Goal: Check status: Check status

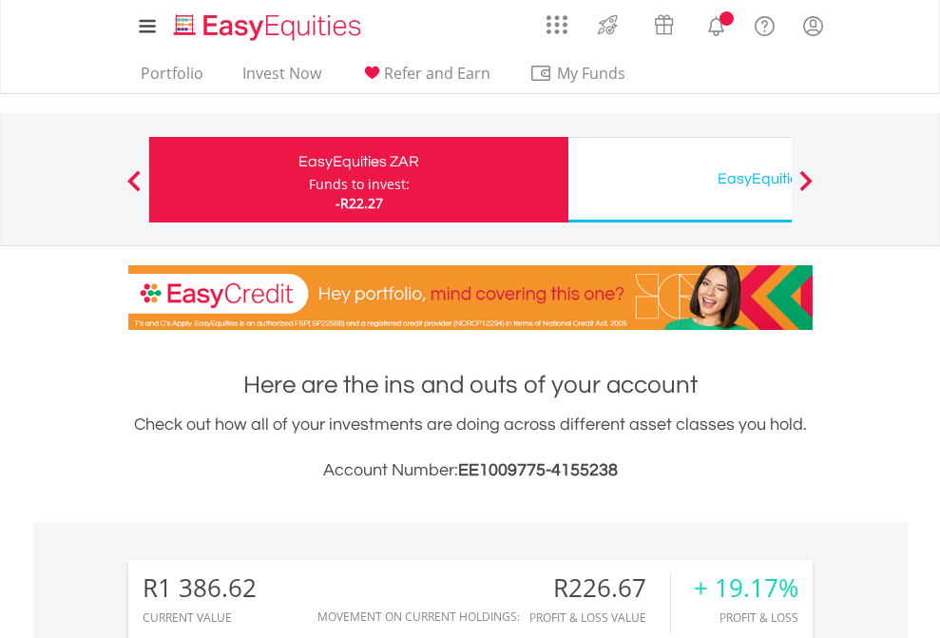
scroll to position [182, 298]
click at [309, 180] on div "Funds to invest:" at bounding box center [359, 184] width 101 height 19
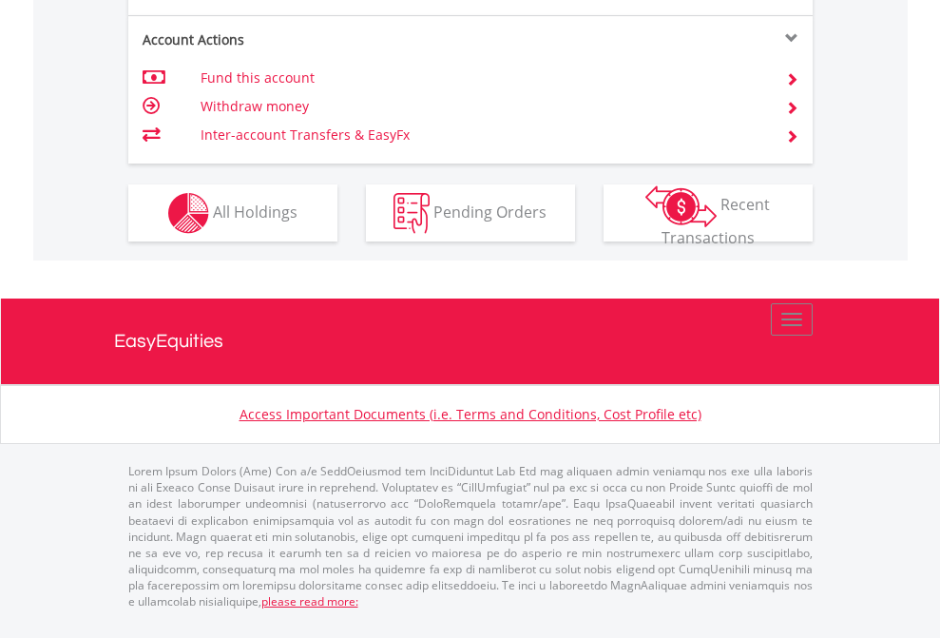
scroll to position [1822, 0]
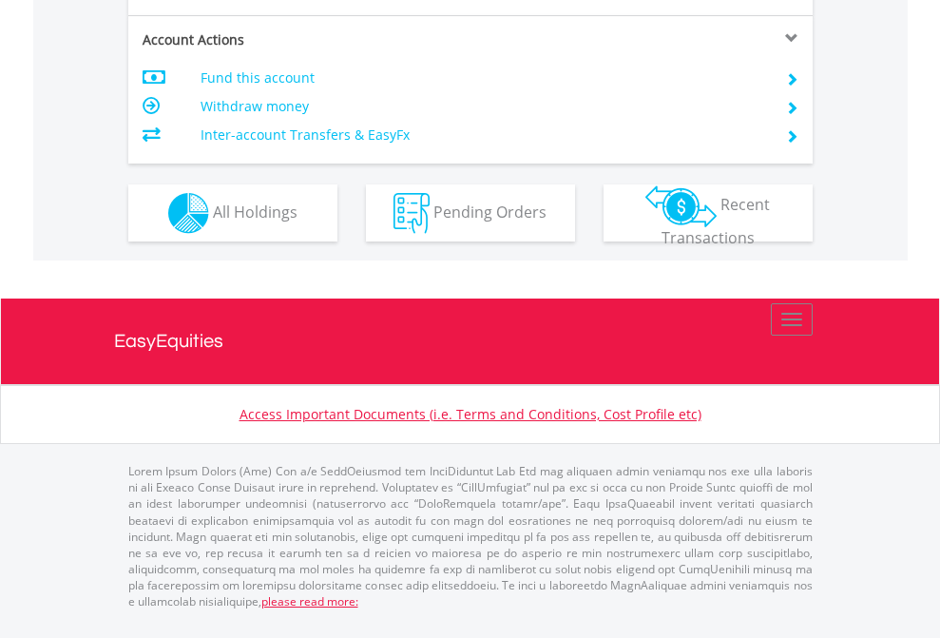
scroll to position [1784, 0]
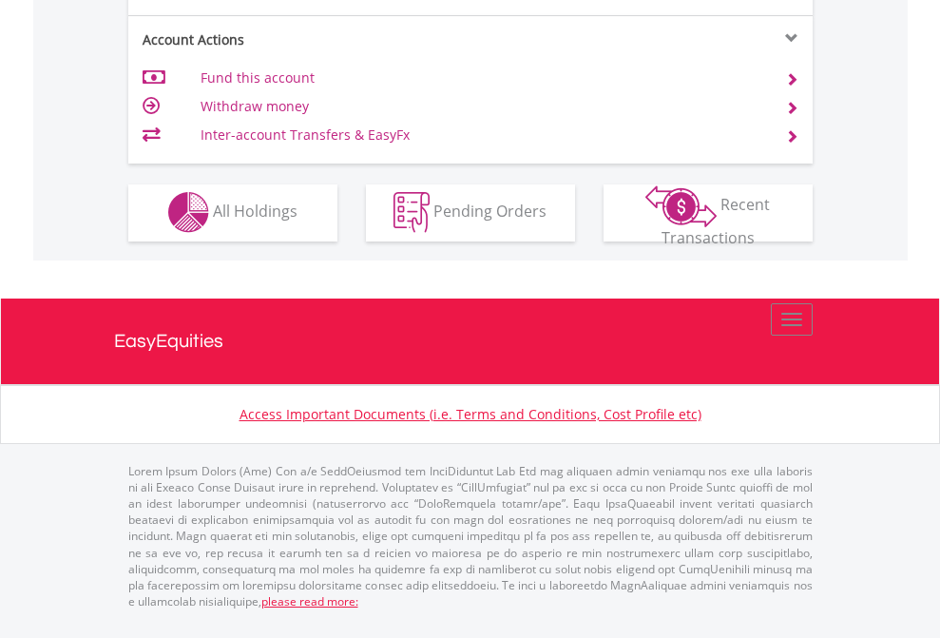
scroll to position [1777, 0]
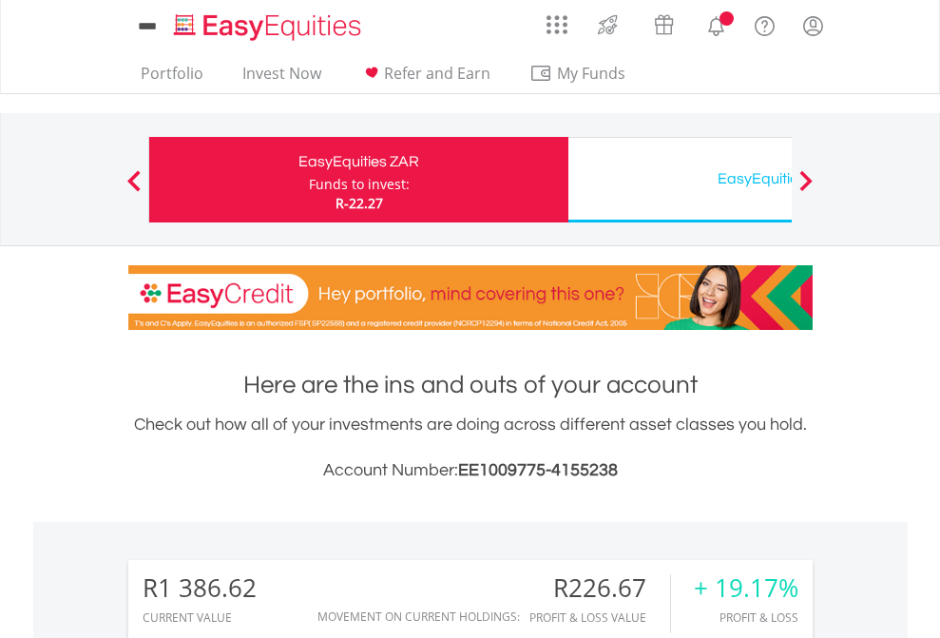
scroll to position [182, 298]
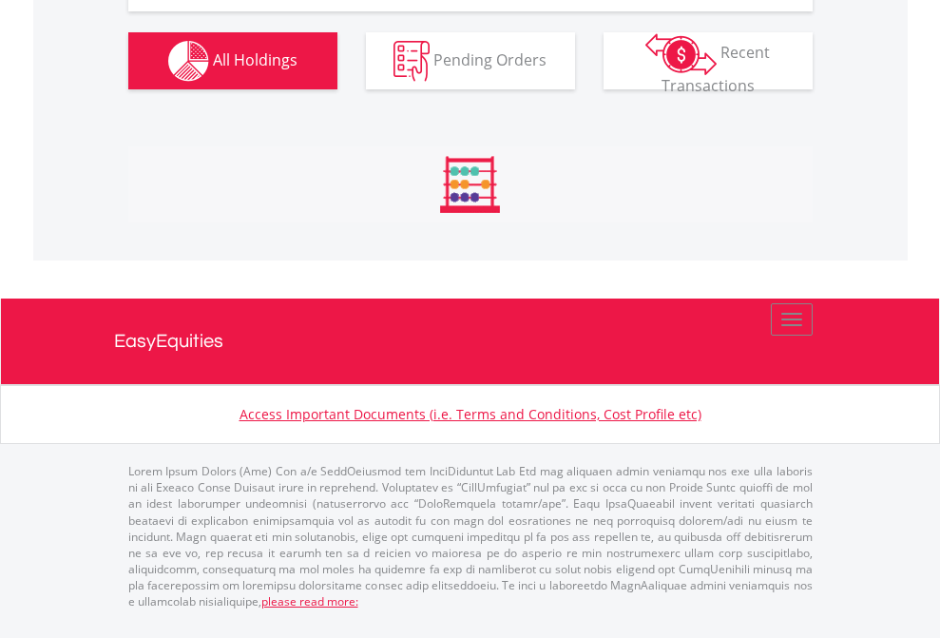
scroll to position [2152, 0]
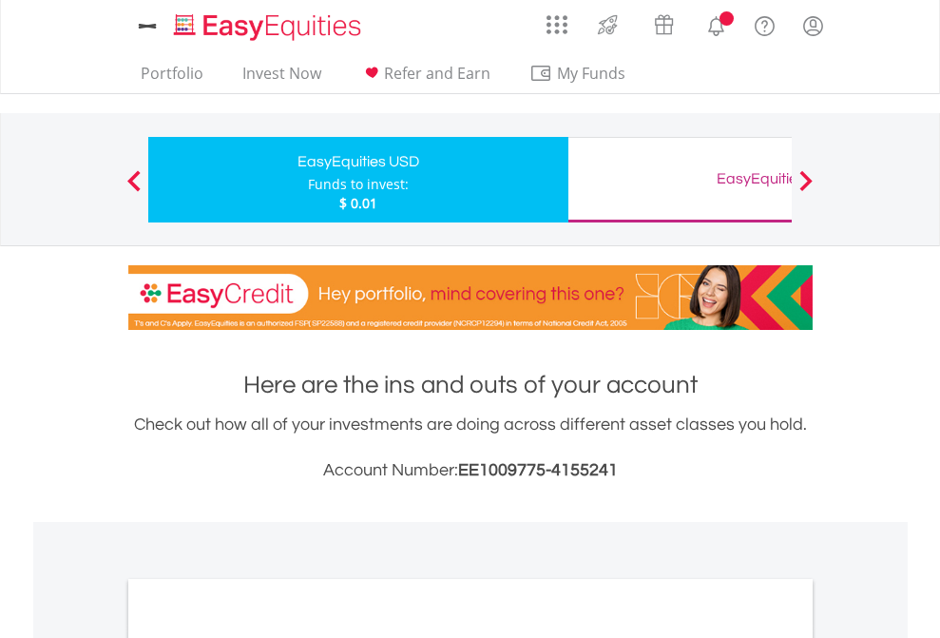
scroll to position [1142, 0]
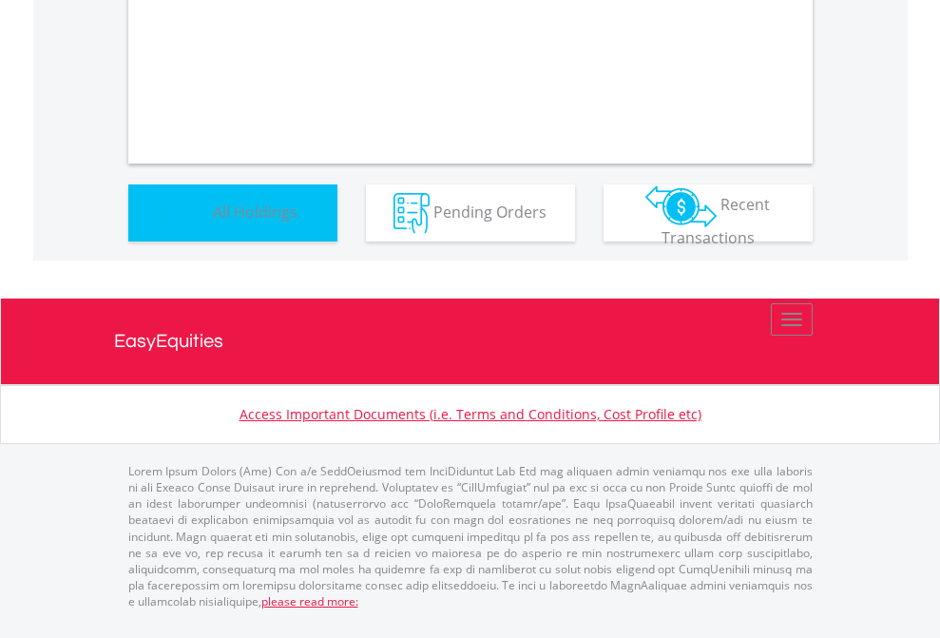
click at [213, 221] on span "All Holdings" at bounding box center [255, 211] width 85 height 21
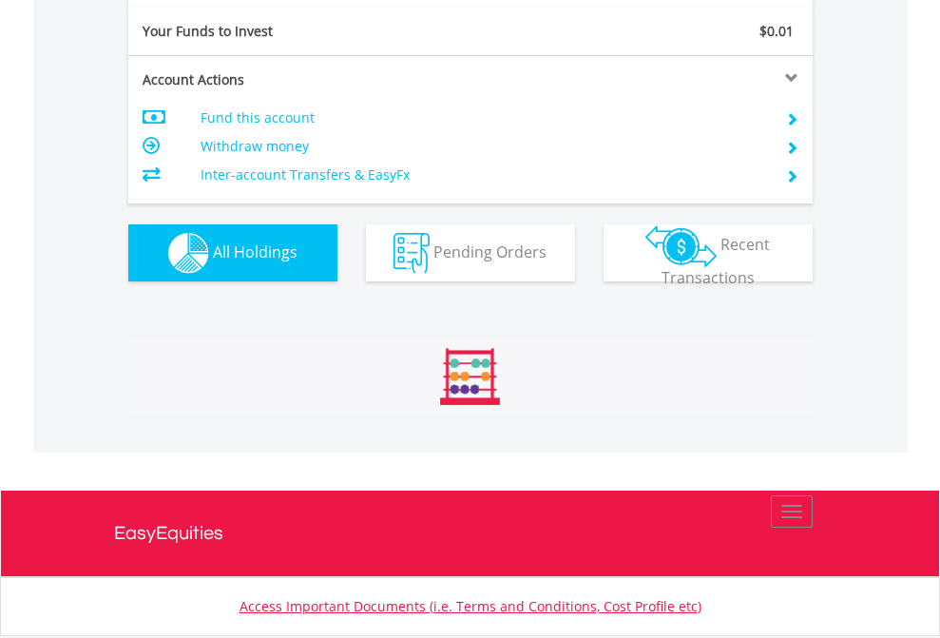
scroll to position [182, 298]
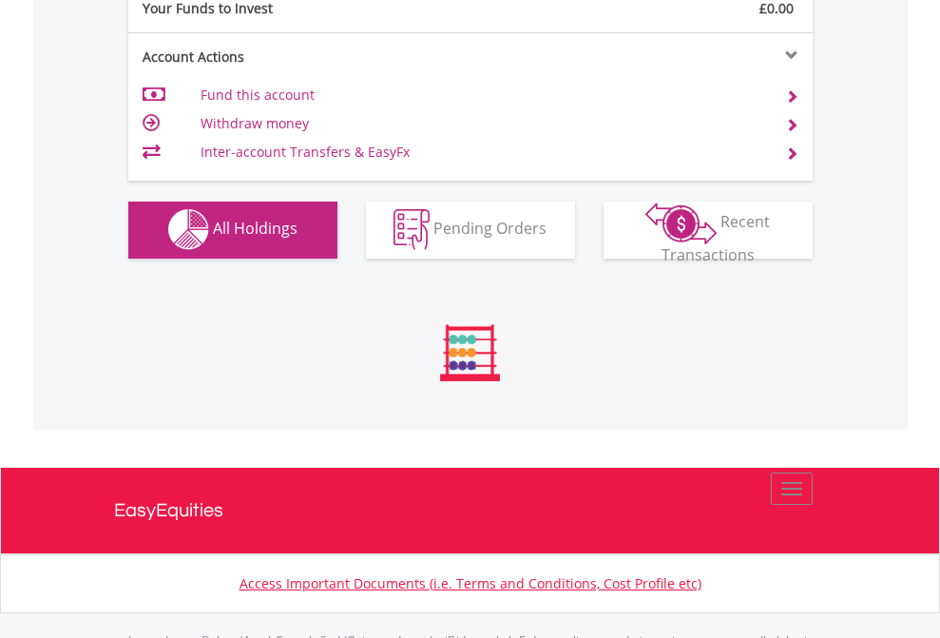
scroll to position [1882, 0]
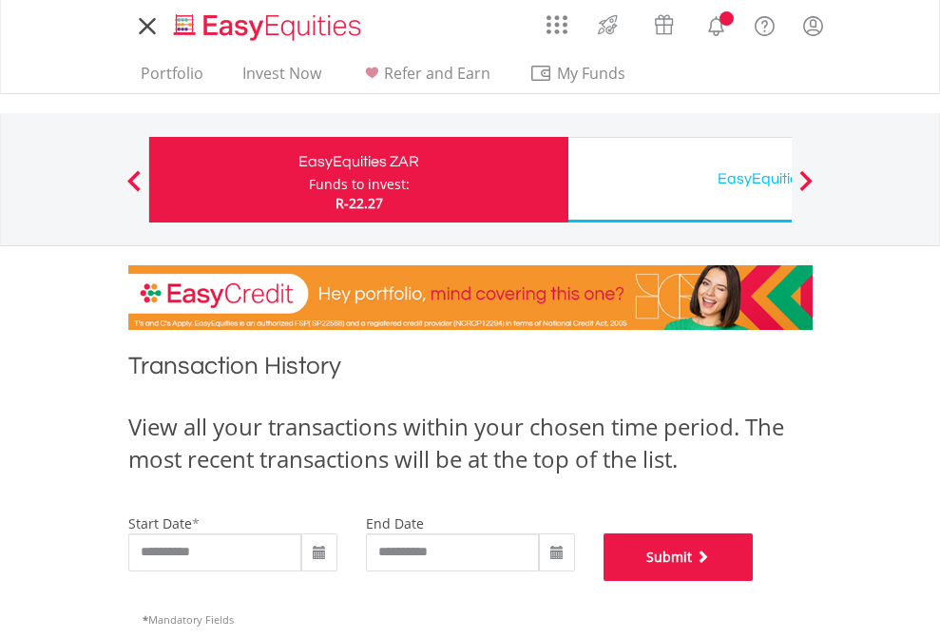
click at [754, 581] on button "Submit" at bounding box center [679, 557] width 150 height 48
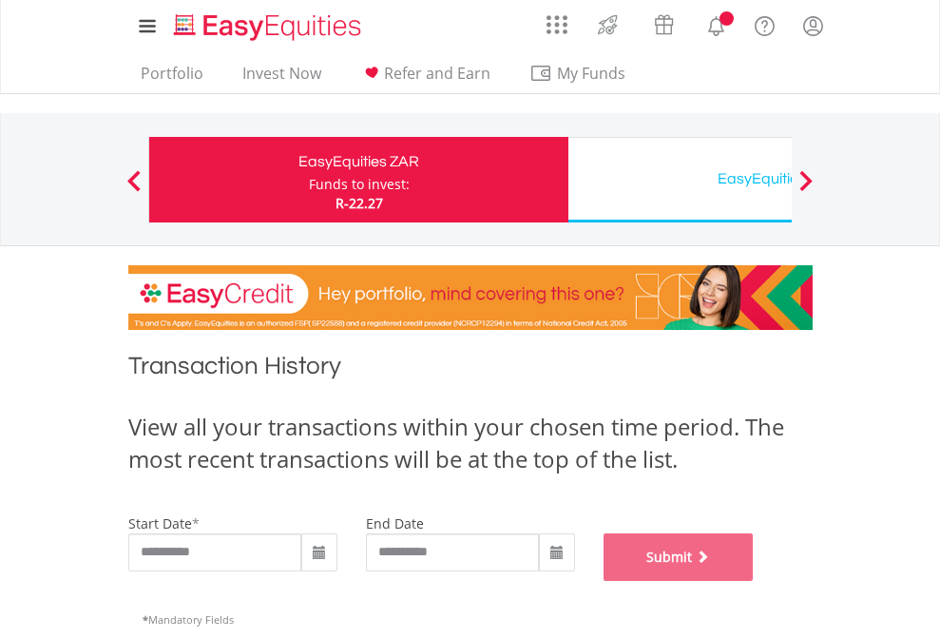
scroll to position [771, 0]
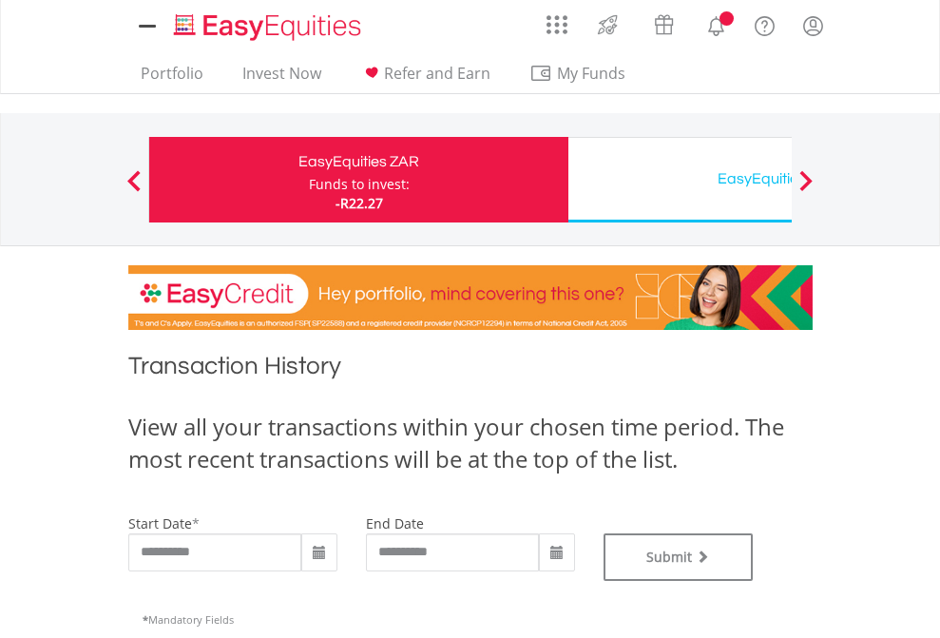
click at [680, 180] on div "EasyEquities USD" at bounding box center [778, 178] width 396 height 27
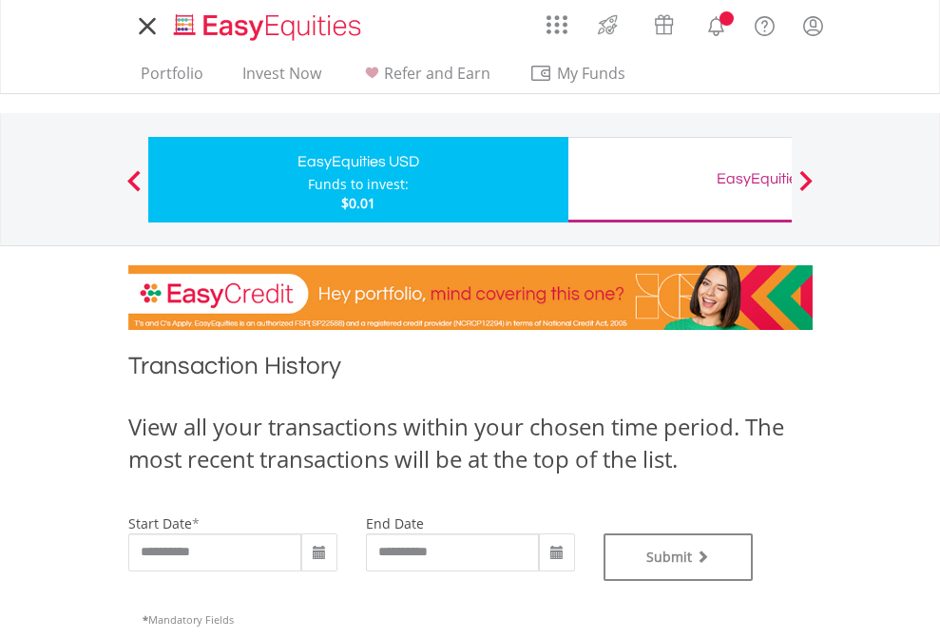
type input "**********"
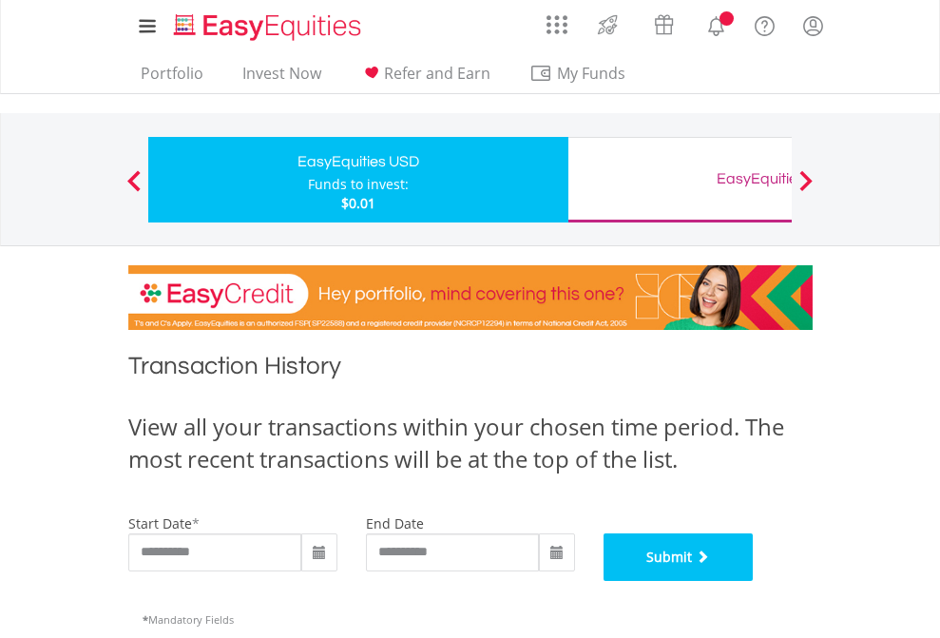
click at [754, 581] on button "Submit" at bounding box center [679, 557] width 150 height 48
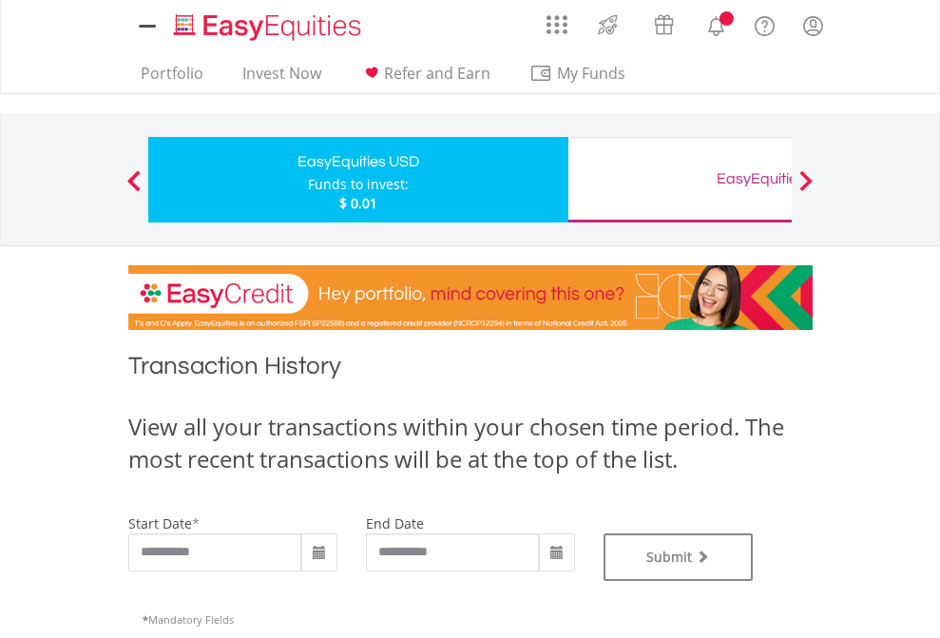
click at [680, 180] on div "EasyEquities GBP" at bounding box center [778, 178] width 396 height 27
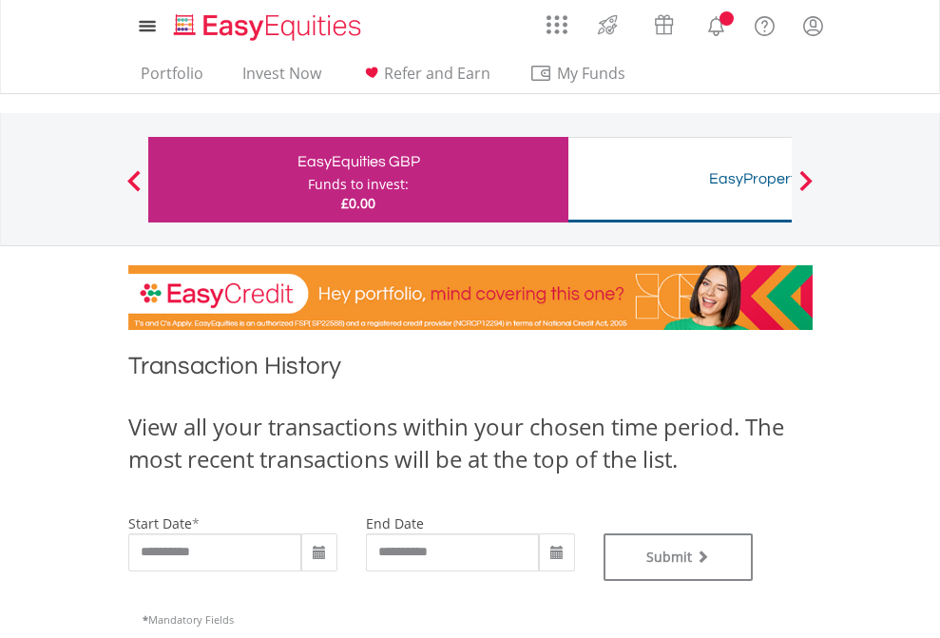
type input "**********"
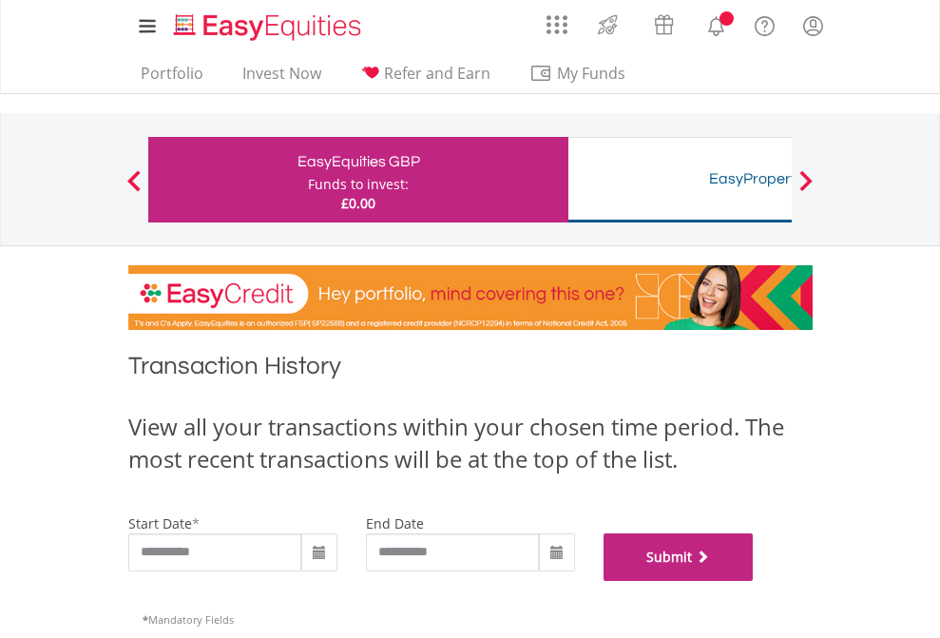
click at [754, 581] on button "Submit" at bounding box center [679, 557] width 150 height 48
